Goal: Task Accomplishment & Management: Manage account settings

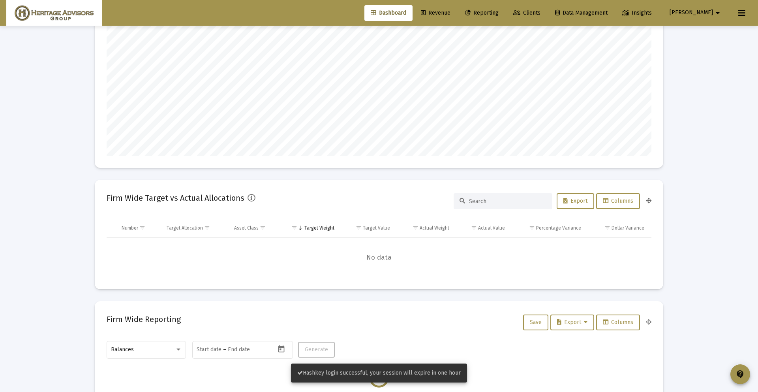
scroll to position [180, 0]
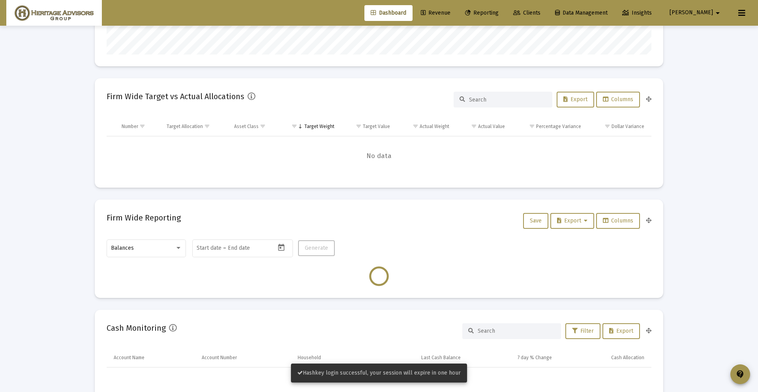
type input "2025-09-08"
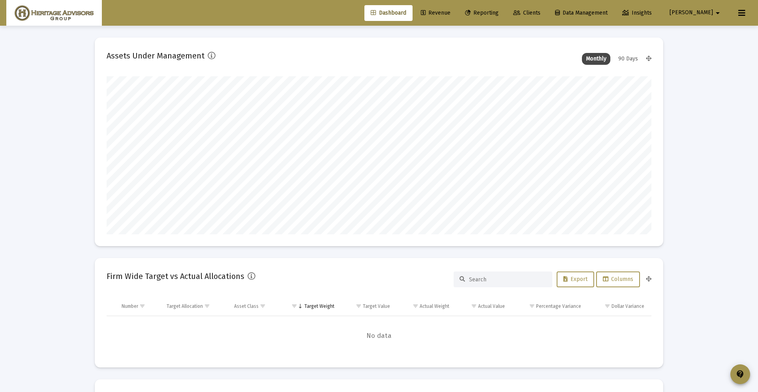
scroll to position [158, 255]
click at [499, 15] on span "Reporting" at bounding box center [482, 12] width 34 height 7
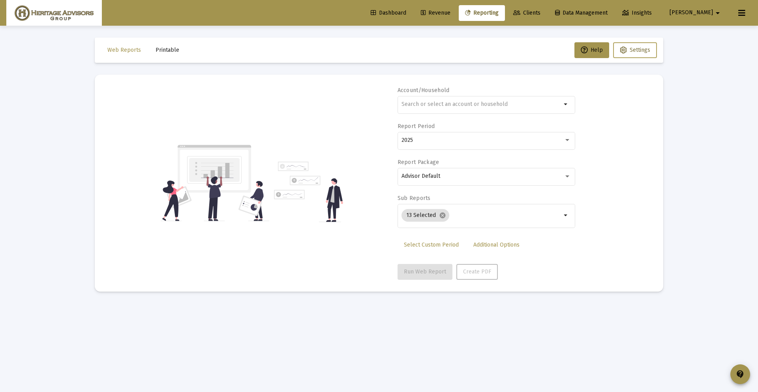
click at [627, 49] on span "Settings" at bounding box center [635, 50] width 30 height 7
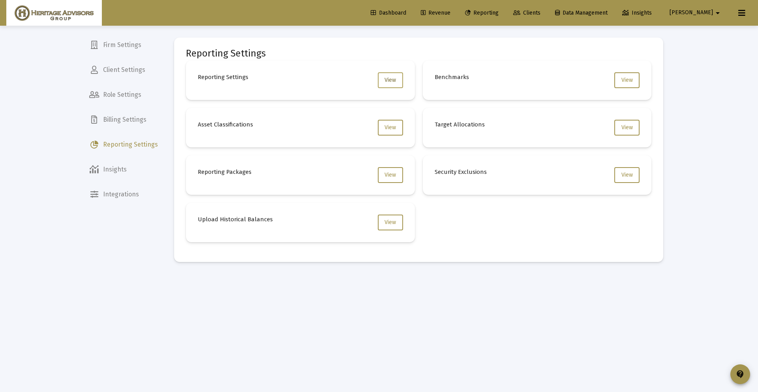
click at [390, 80] on span "View" at bounding box center [390, 80] width 11 height 7
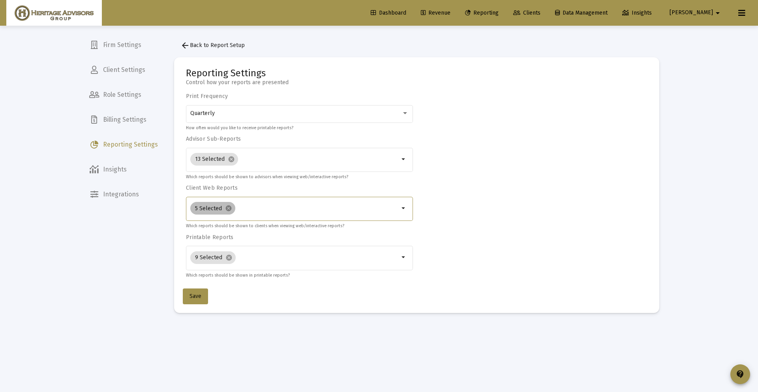
click at [257, 212] on div "5 Selected cancel" at bounding box center [295, 208] width 212 height 16
click at [405, 206] on mat-icon "arrow_drop_down" at bounding box center [403, 207] width 9 height 9
click at [404, 207] on mat-icon "arrow_drop_down" at bounding box center [403, 207] width 9 height 9
click at [203, 209] on mat-chip "5 Selected cancel" at bounding box center [212, 208] width 45 height 13
click at [295, 210] on input "Selection" at bounding box center [318, 208] width 161 height 6
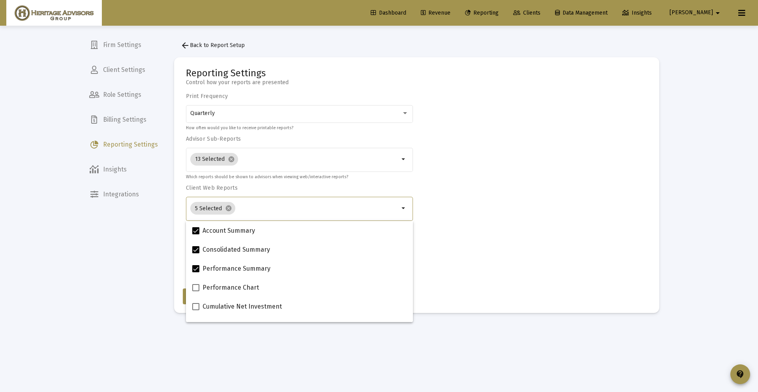
click at [453, 202] on div "Print Frequency Quarterly How often would you like to receive printable reports…" at bounding box center [417, 186] width 462 height 186
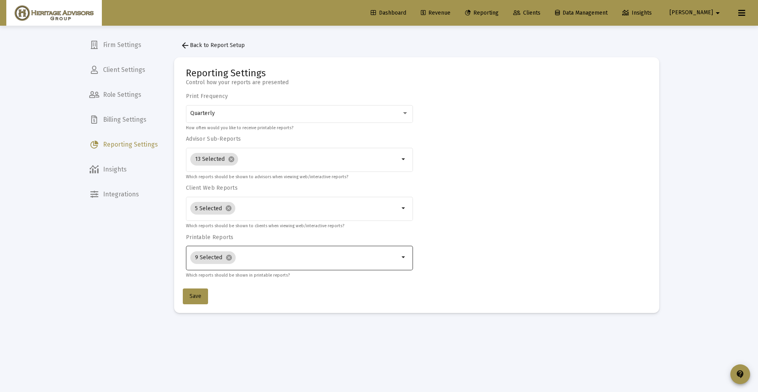
click at [367, 258] on input "Selection" at bounding box center [319, 257] width 161 height 6
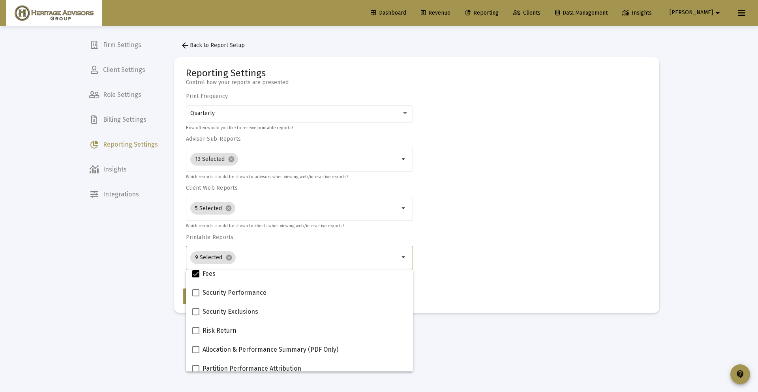
scroll to position [316, 0]
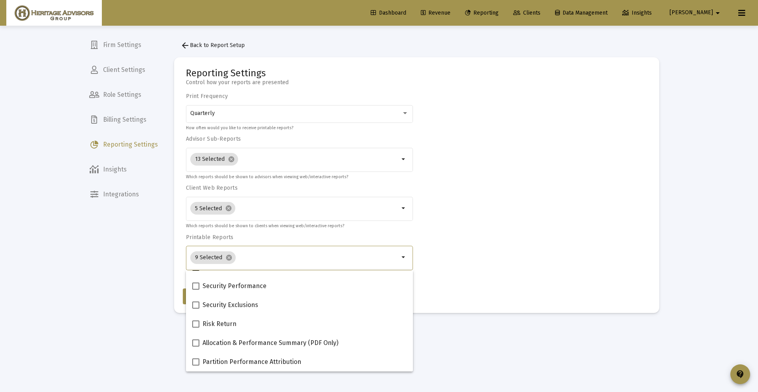
click at [452, 227] on div "Print Frequency Quarterly How often would you like to receive printable reports…" at bounding box center [417, 186] width 462 height 186
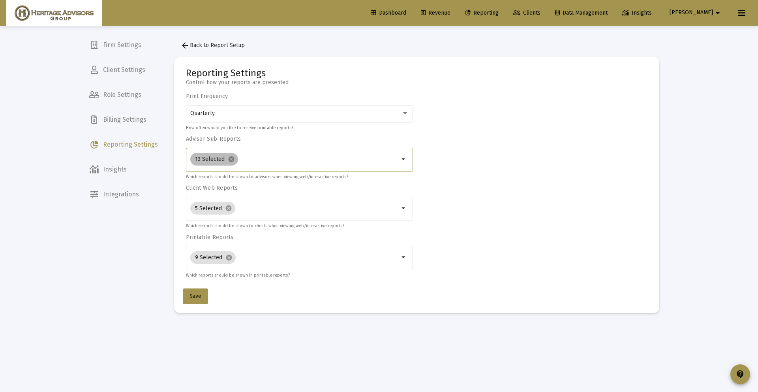
click at [358, 165] on div "13 Selected cancel" at bounding box center [295, 159] width 212 height 16
click at [404, 160] on mat-icon "arrow_drop_down" at bounding box center [403, 158] width 9 height 9
click at [398, 154] on div "13 Selected cancel" at bounding box center [295, 159] width 212 height 16
click at [407, 160] on mat-icon "arrow_drop_down" at bounding box center [403, 158] width 9 height 9
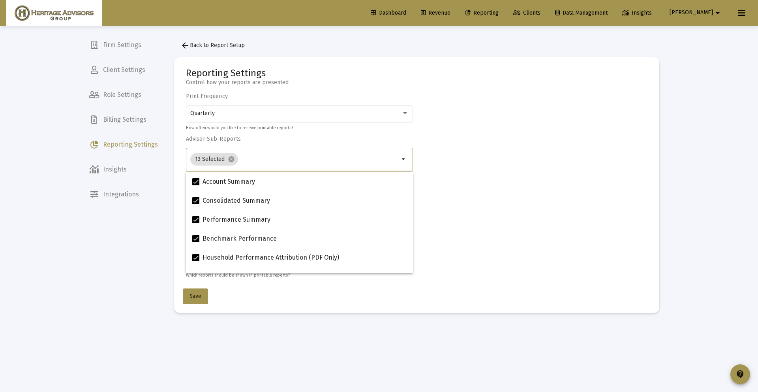
click at [398, 158] on input "Selection" at bounding box center [320, 159] width 158 height 6
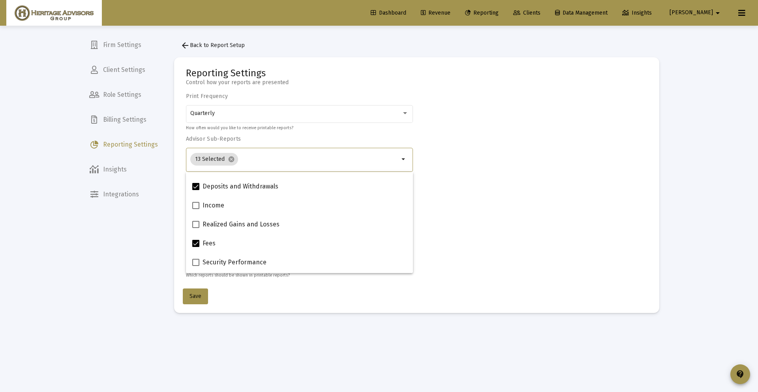
scroll to position [0, 0]
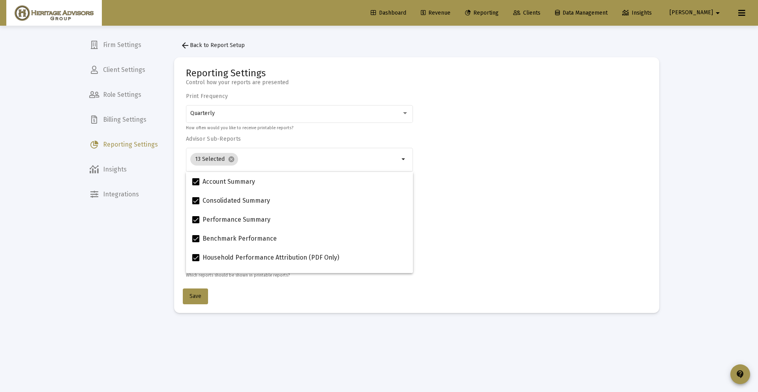
click at [496, 205] on div "Print Frequency Quarterly How often would you like to receive printable reports…" at bounding box center [417, 186] width 462 height 186
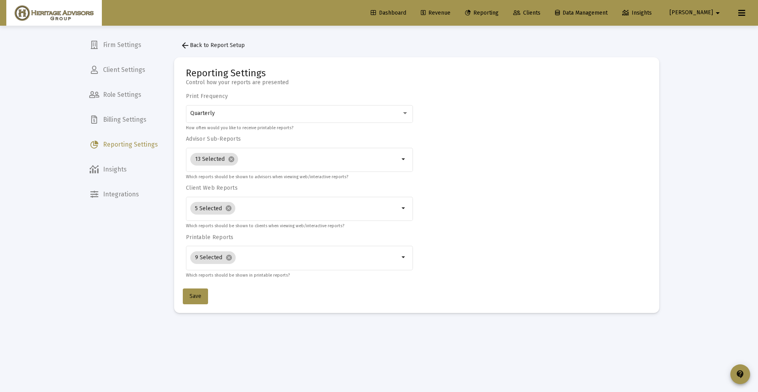
click at [148, 116] on span "Billing Settings" at bounding box center [123, 119] width 81 height 19
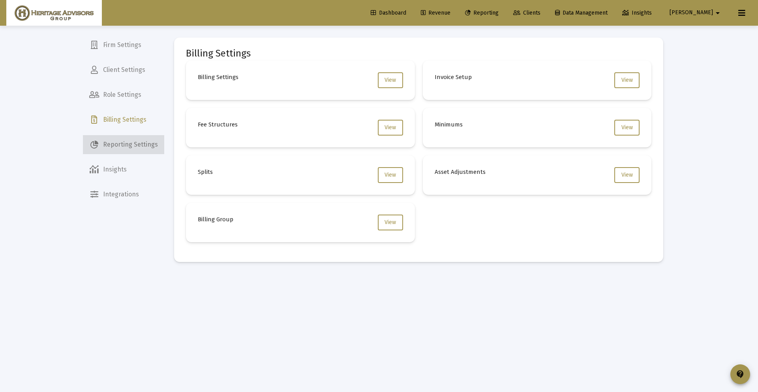
click at [142, 139] on span "Reporting Settings" at bounding box center [123, 144] width 81 height 19
click at [151, 146] on span "Reporting Settings" at bounding box center [123, 144] width 81 height 19
click at [394, 173] on span "View" at bounding box center [390, 174] width 11 height 7
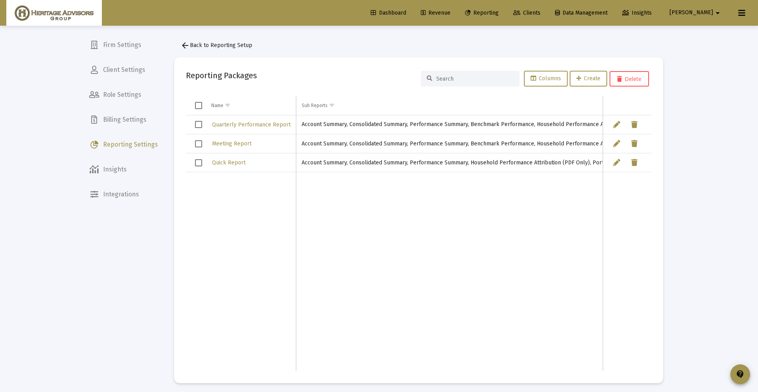
click at [130, 146] on span "Reporting Settings" at bounding box center [123, 144] width 81 height 19
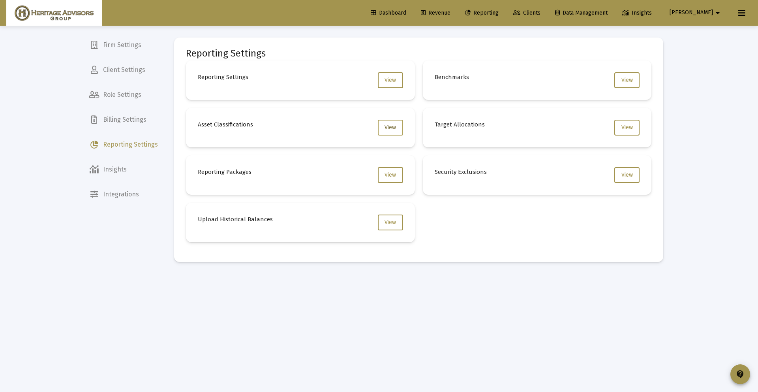
click at [387, 130] on span "View" at bounding box center [390, 127] width 11 height 7
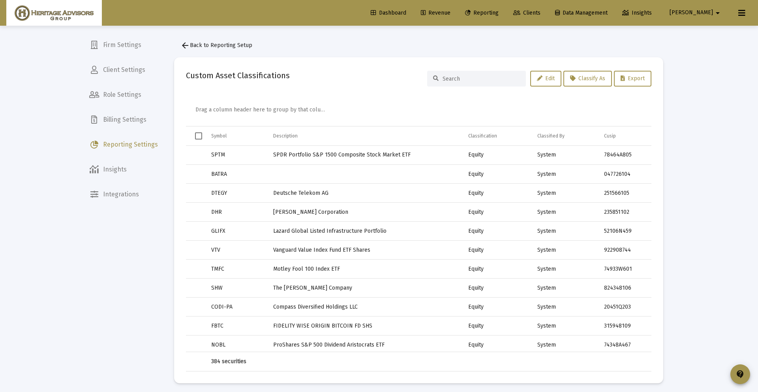
click at [138, 147] on span "Reporting Settings" at bounding box center [123, 144] width 81 height 19
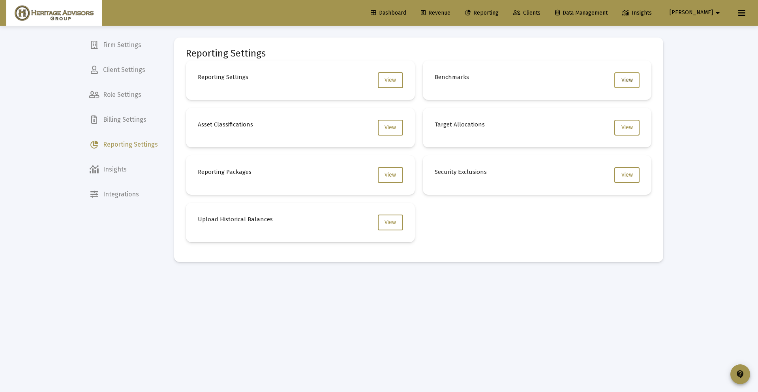
click at [636, 81] on button "View" at bounding box center [626, 80] width 25 height 16
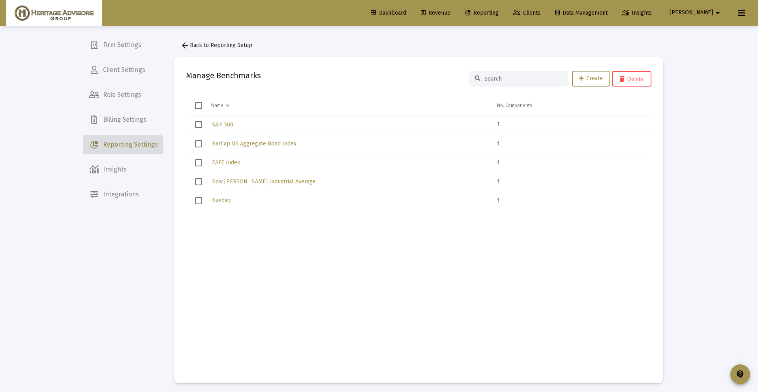
click at [107, 147] on span "Reporting Settings" at bounding box center [123, 144] width 81 height 19
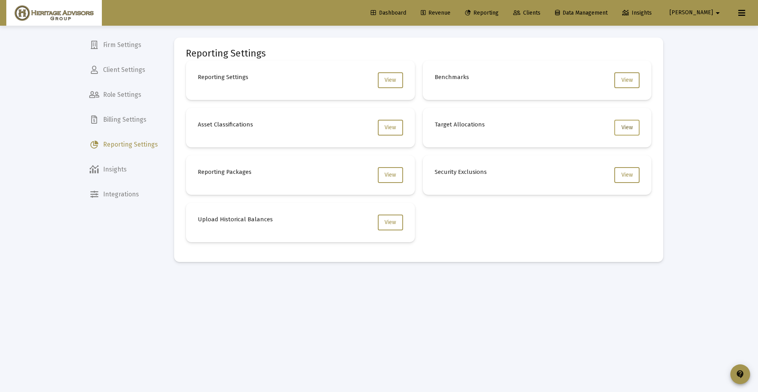
click at [630, 129] on span "View" at bounding box center [626, 127] width 11 height 7
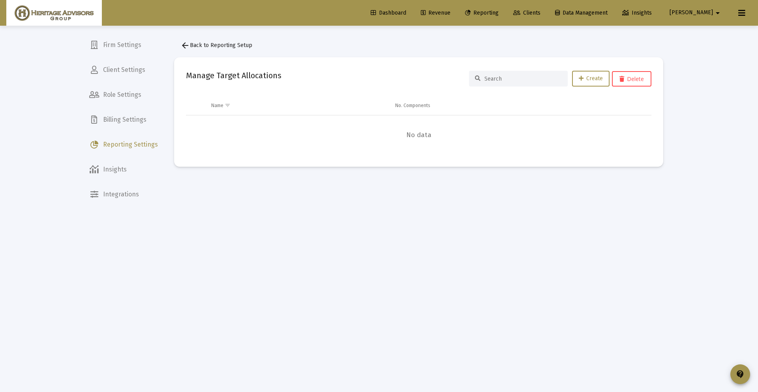
click at [136, 146] on span "Reporting Settings" at bounding box center [123, 144] width 81 height 19
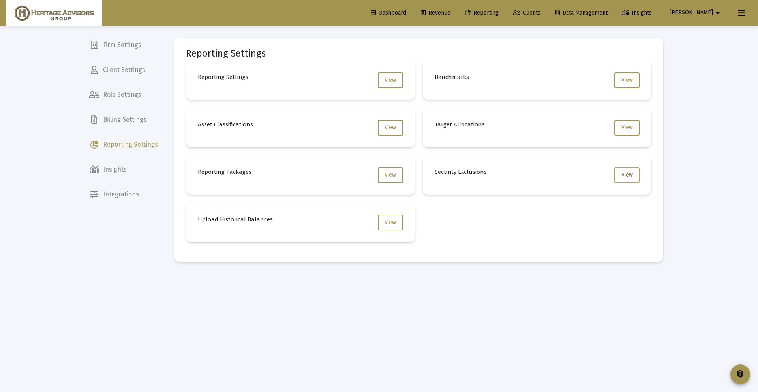
click at [629, 182] on button "View" at bounding box center [626, 175] width 25 height 16
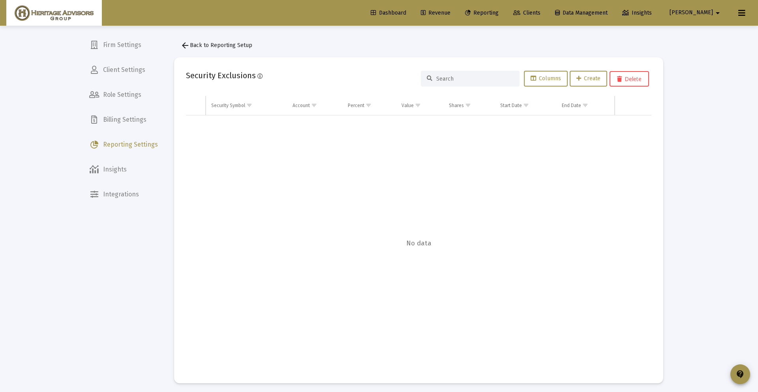
click at [120, 145] on span "Reporting Settings" at bounding box center [123, 144] width 81 height 19
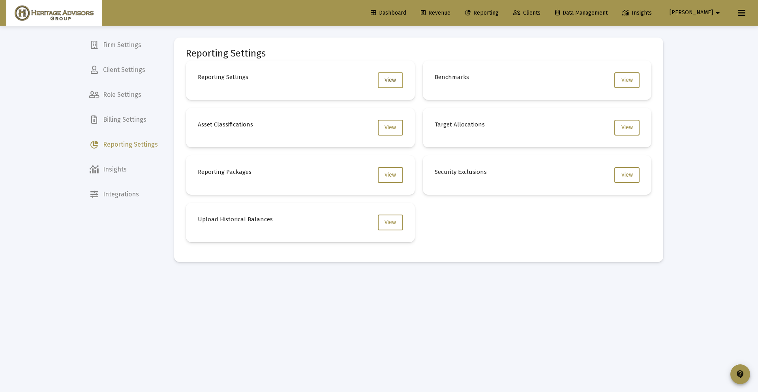
click at [387, 81] on span "View" at bounding box center [390, 80] width 11 height 7
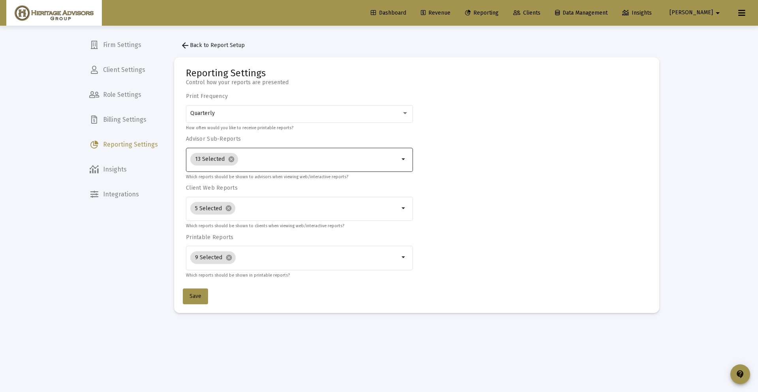
click at [281, 162] on input "Selection" at bounding box center [320, 159] width 158 height 6
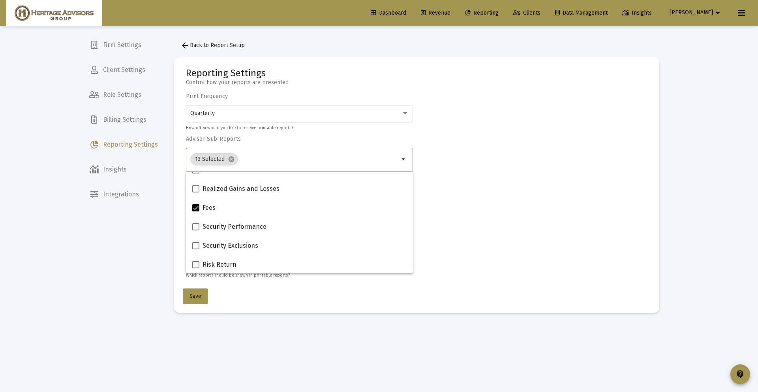
scroll to position [316, 0]
click at [547, 186] on div "Print Frequency Quarterly How often would you like to receive printable reports…" at bounding box center [417, 186] width 462 height 186
